Goal: Obtain resource: Obtain resource

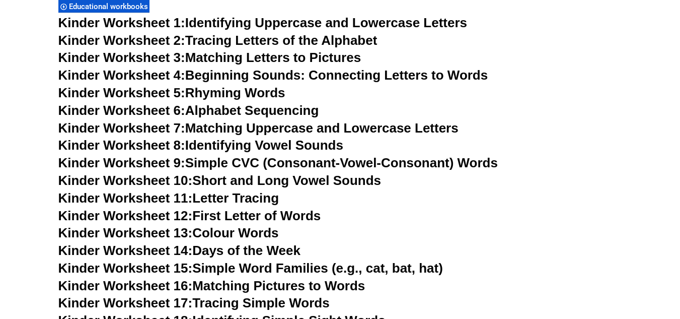
scroll to position [554, 0]
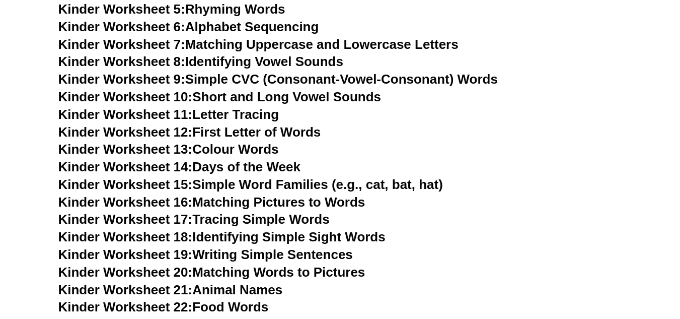
scroll to position [655, 0]
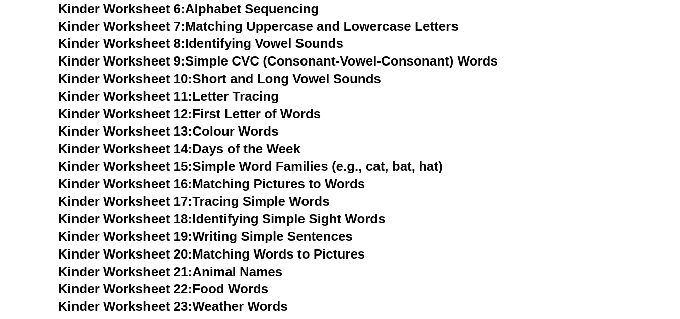
click at [350, 221] on link "Kinder Worksheet 18: Identifying Simple Sight Words" at bounding box center [221, 218] width 327 height 15
click at [271, 234] on link "Kinder Worksheet 19: Writing Simple Sentences" at bounding box center [205, 236] width 295 height 15
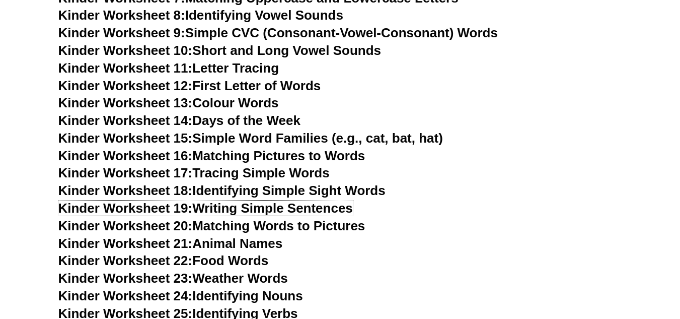
scroll to position [705, 0]
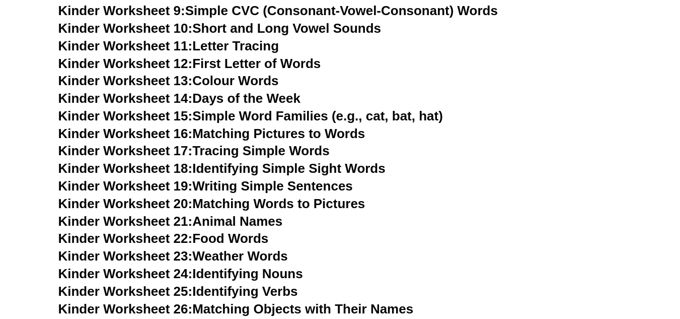
click at [246, 239] on link "Kinder Worksheet 22: Food Words" at bounding box center [163, 238] width 210 height 15
click at [246, 253] on link "Kinder Worksheet 23: Weather Words" at bounding box center [173, 255] width 230 height 15
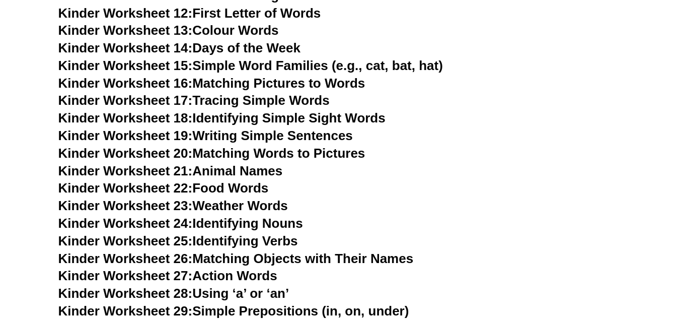
click at [247, 222] on link "Kinder Worksheet 24: Identifying Nouns" at bounding box center [180, 223] width 245 height 15
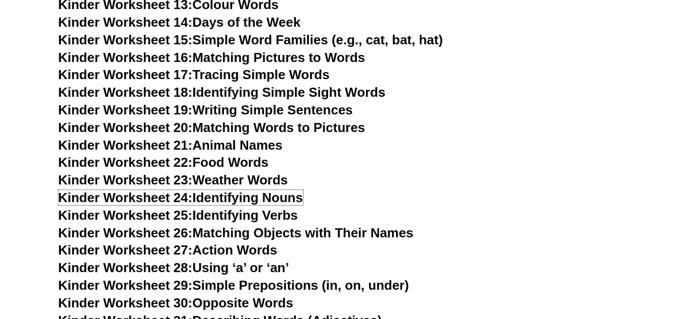
scroll to position [806, 0]
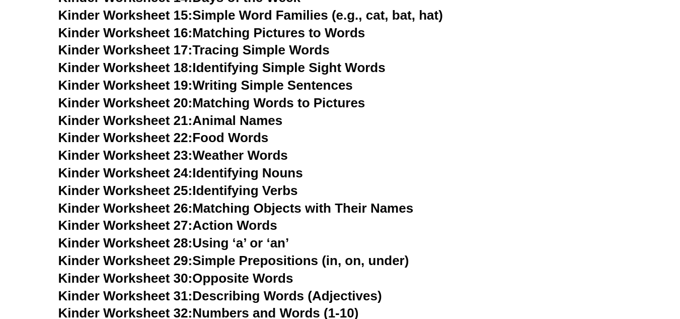
click at [320, 209] on link "Kinder Worksheet 26: Matching Objects with Their Names" at bounding box center [236, 207] width 356 height 15
click at [223, 228] on link "Kinder Worksheet 27: Action Words" at bounding box center [167, 225] width 219 height 15
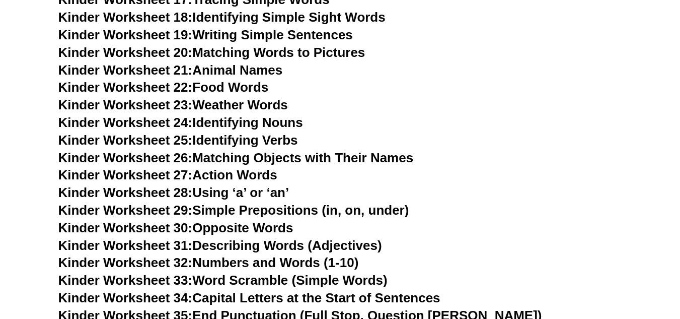
click at [264, 247] on link "Kinder Worksheet 31: Describing Words (Adjectives)" at bounding box center [220, 245] width 324 height 15
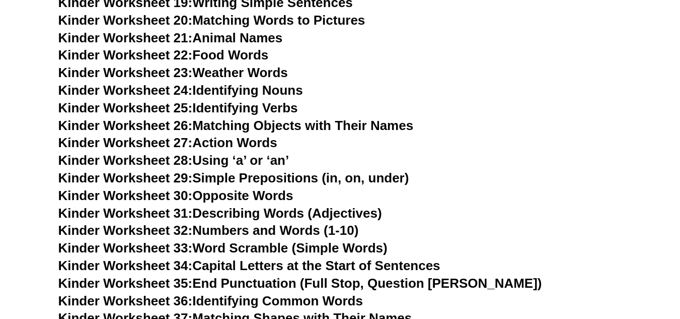
scroll to position [906, 0]
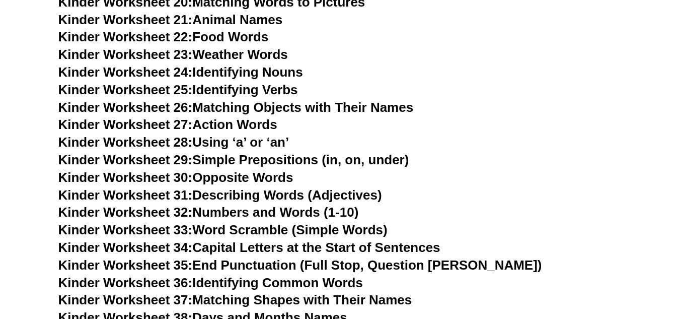
click at [310, 231] on link "Kinder Worksheet 33: Word Scramble (Simple Words)" at bounding box center [222, 229] width 329 height 15
click at [406, 248] on link "Kinder Worksheet 34: Capital Letters at the Start of Sentences" at bounding box center [249, 247] width 382 height 15
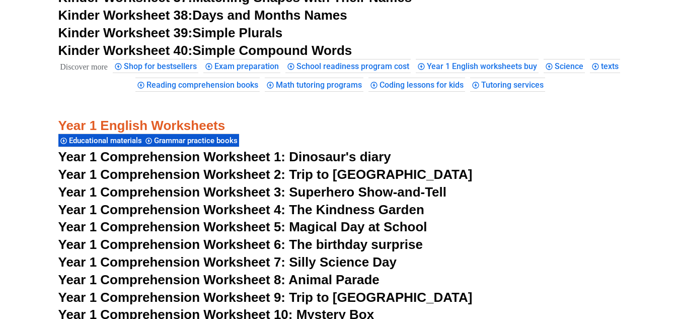
scroll to position [1259, 0]
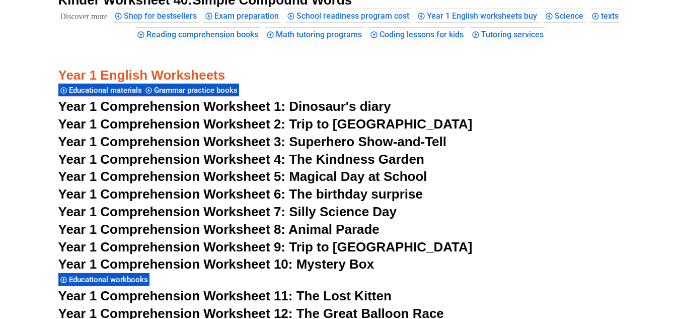
click at [398, 176] on span "Year 1 Comprehension Worksheet 5: Magical Day at School" at bounding box center [242, 176] width 369 height 15
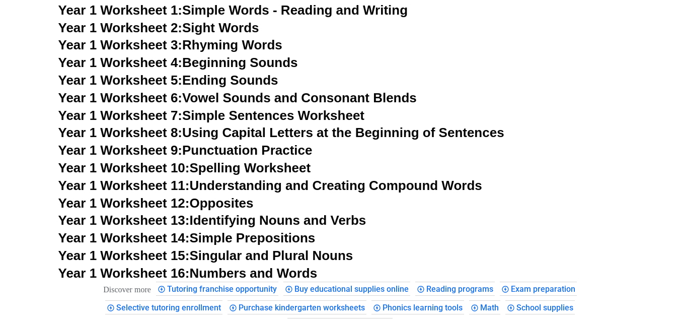
scroll to position [2014, 0]
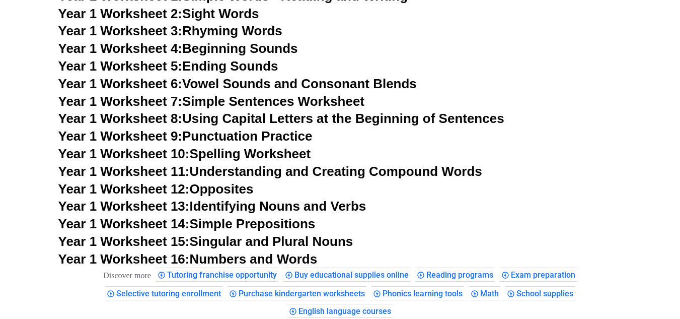
click at [235, 219] on link "Year 1 Worksheet 14: Simple Prepositions" at bounding box center [186, 223] width 257 height 15
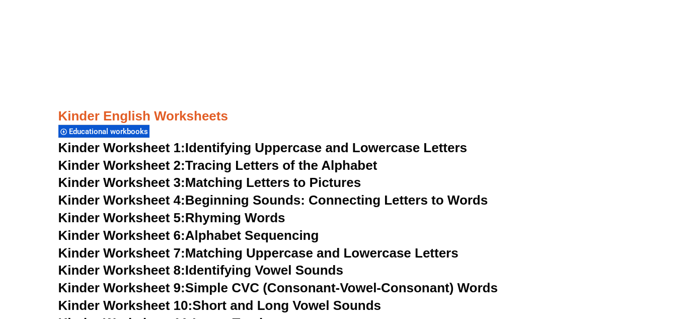
scroll to position [453, 0]
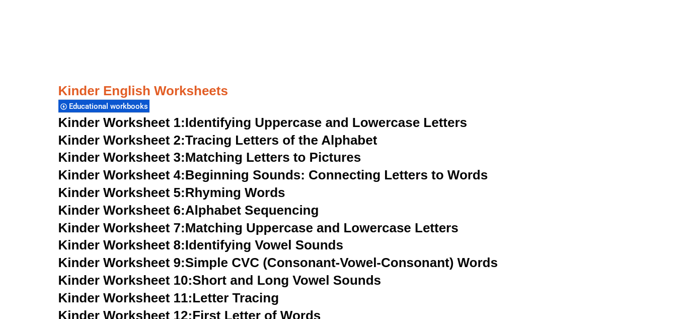
click at [352, 174] on link "Kinder Worksheet 4: Beginning Sounds: Connecting Letters to Words" at bounding box center [273, 174] width 430 height 15
